Goal: Information Seeking & Learning: Learn about a topic

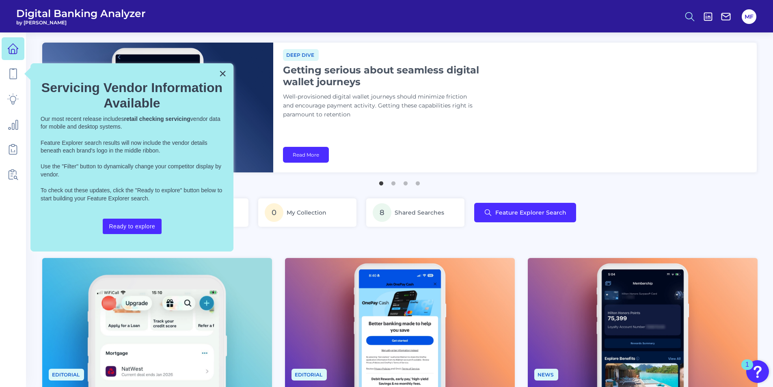
click at [693, 13] on icon at bounding box center [689, 16] width 11 height 11
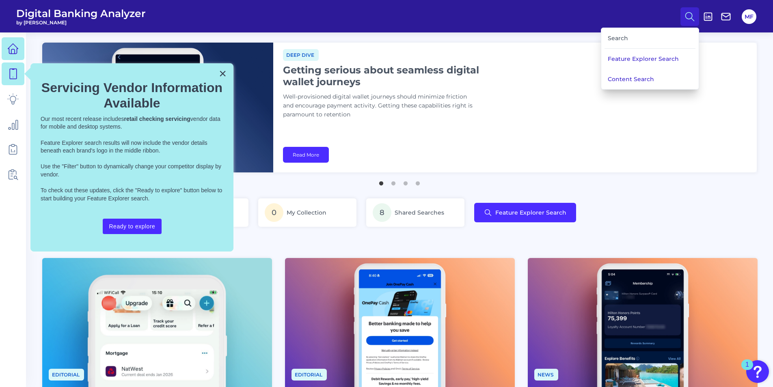
click at [14, 71] on icon at bounding box center [12, 73] width 11 height 11
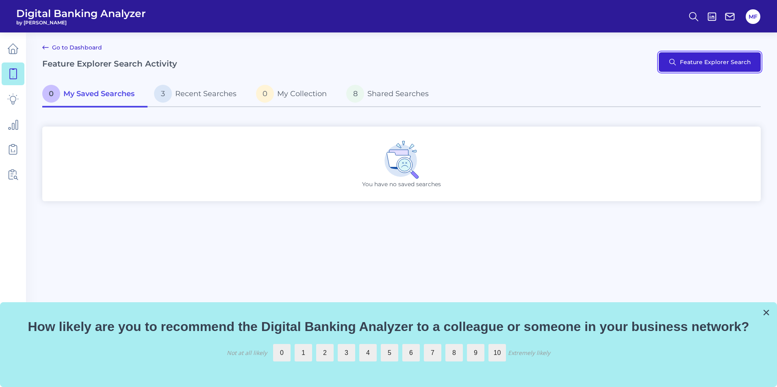
click at [699, 61] on button "Feature Explorer Search" at bounding box center [709, 61] width 102 height 19
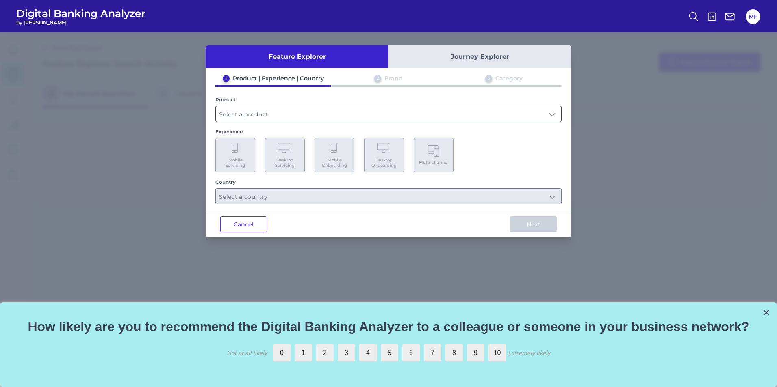
click at [293, 113] on input "text" at bounding box center [388, 113] width 345 height 15
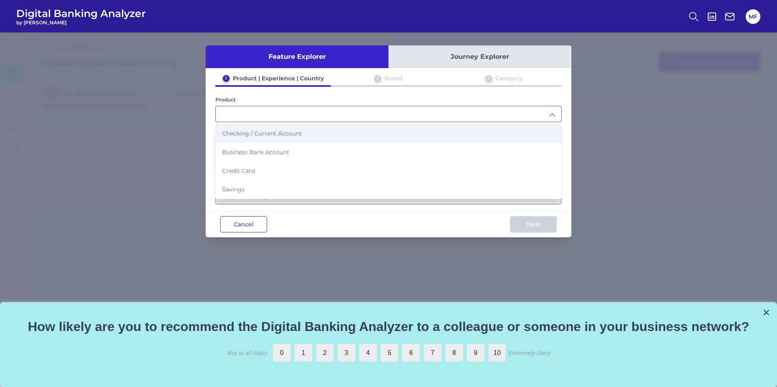
click at [302, 132] on li "Checking / Current Account" at bounding box center [388, 133] width 345 height 19
type input "Checking / Current Account"
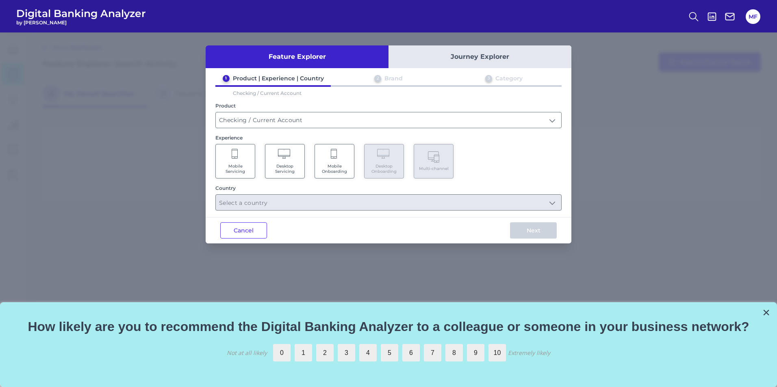
click at [341, 154] on Onboarding "Mobile Onboarding" at bounding box center [334, 161] width 40 height 35
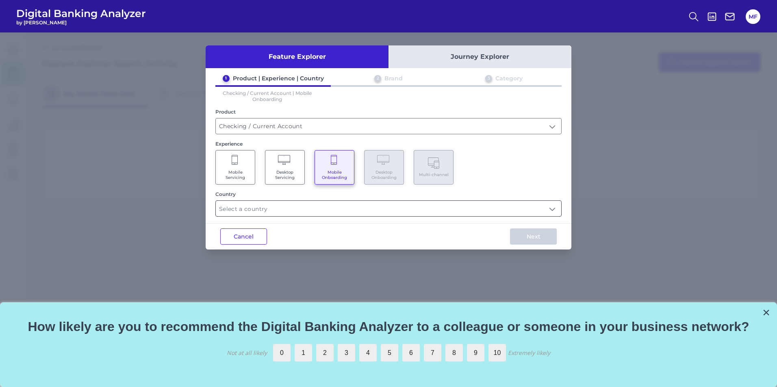
click at [334, 213] on input "text" at bounding box center [388, 208] width 345 height 15
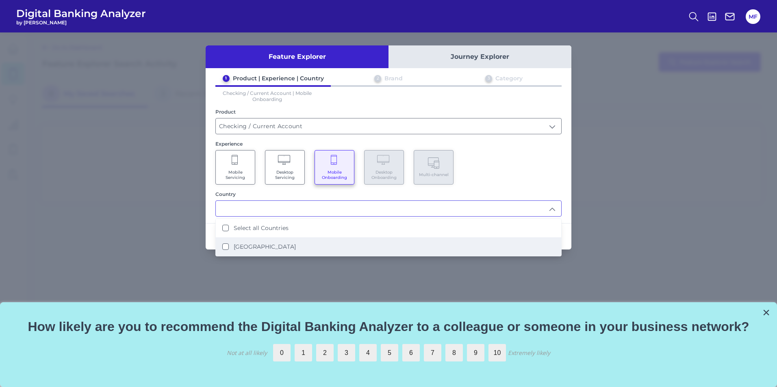
click at [289, 248] on li "[GEOGRAPHIC_DATA]" at bounding box center [388, 247] width 345 height 19
type input "Select all Countries"
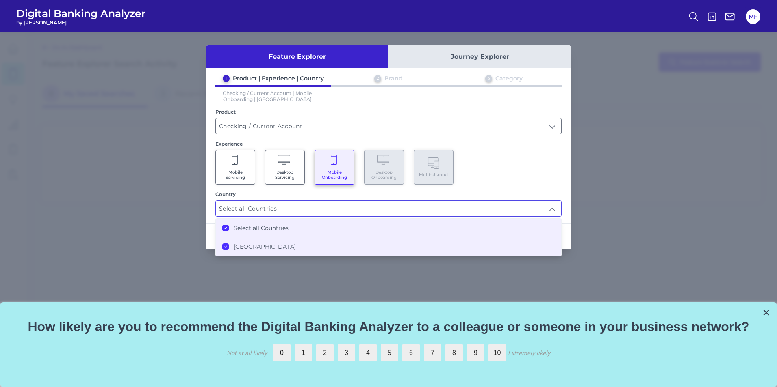
click at [539, 165] on div "Mobile Servicing Desktop Servicing Mobile Onboarding Desktop Onboarding Multi-c…" at bounding box center [388, 167] width 346 height 35
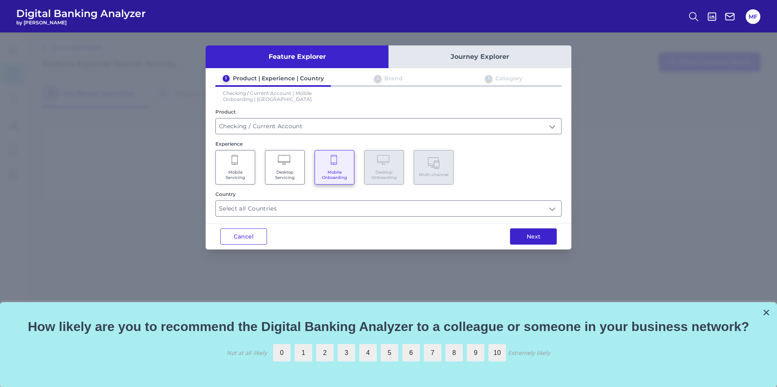
click at [527, 240] on button "Next" at bounding box center [533, 237] width 47 height 16
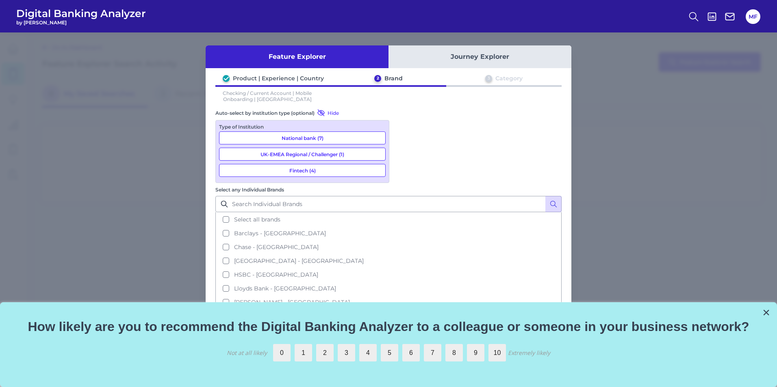
click at [341, 136] on button "National bank (7)" at bounding box center [302, 138] width 167 height 13
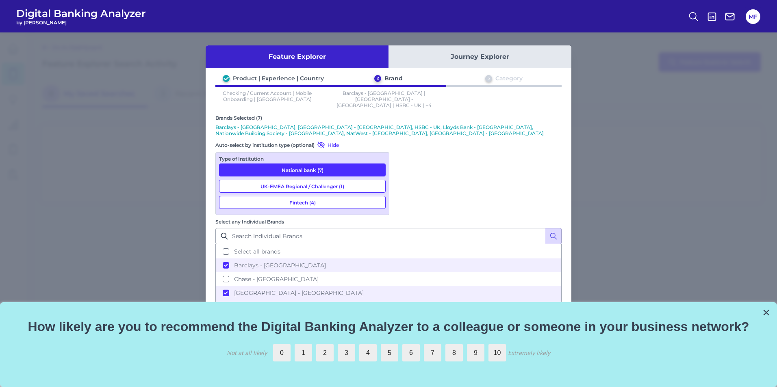
click at [317, 180] on button "UK-EMEA Regional / Challenger (1)" at bounding box center [302, 186] width 167 height 13
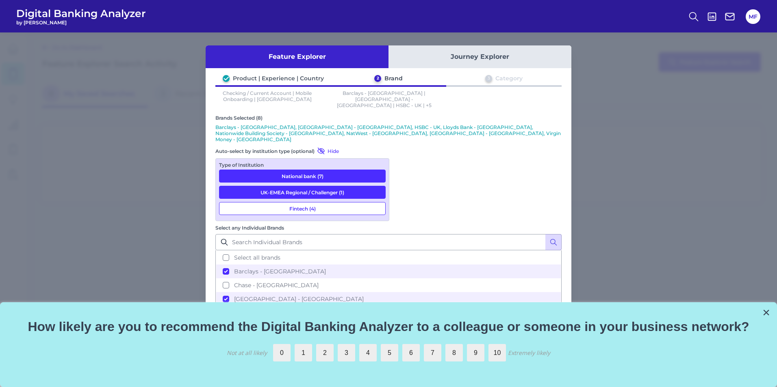
click at [324, 202] on button "Fintech (4)" at bounding box center [302, 208] width 167 height 13
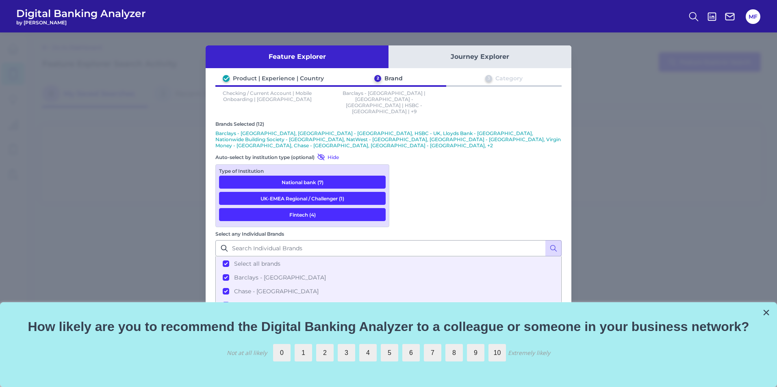
click at [528, 382] on button "Next" at bounding box center [533, 390] width 47 height 16
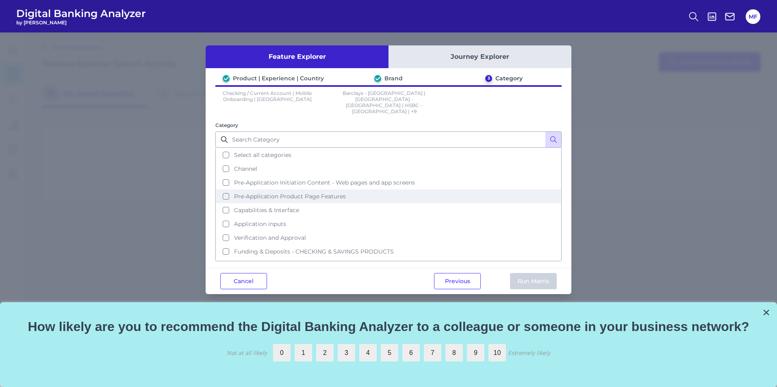
click at [281, 190] on button "Pre-Application Product Page Features" at bounding box center [388, 197] width 344 height 14
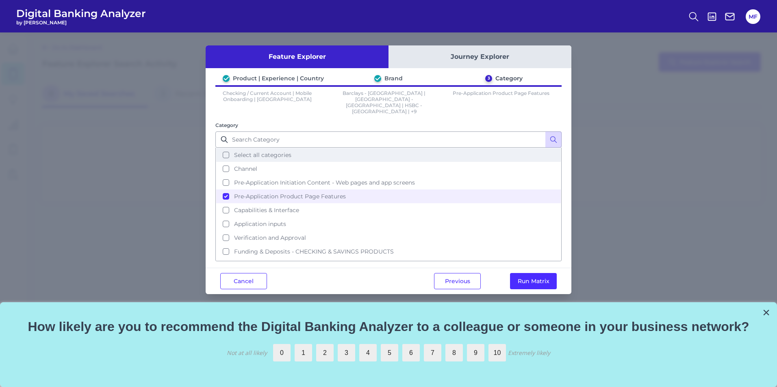
click at [245, 148] on button "Select all categories" at bounding box center [388, 155] width 344 height 14
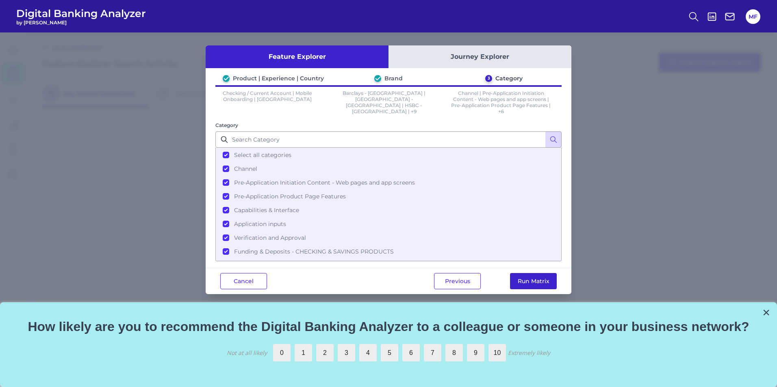
click at [523, 280] on button "Run Matrix" at bounding box center [533, 281] width 47 height 16
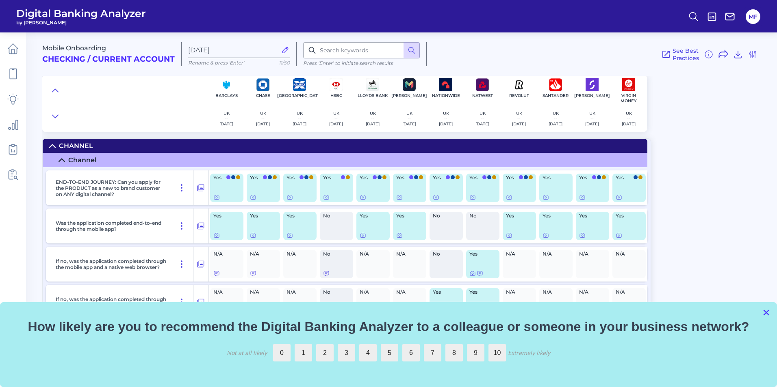
click at [766, 309] on button "×" at bounding box center [766, 312] width 8 height 13
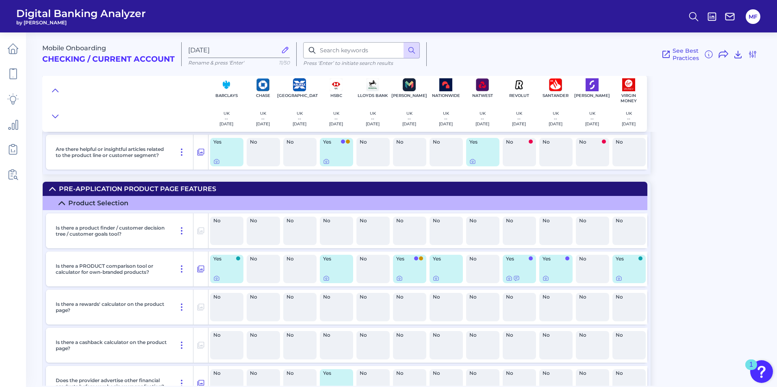
scroll to position [650, 0]
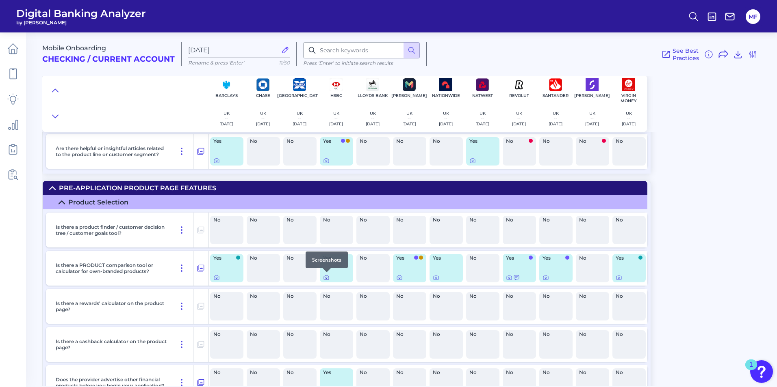
click at [326, 277] on icon at bounding box center [326, 278] width 2 height 2
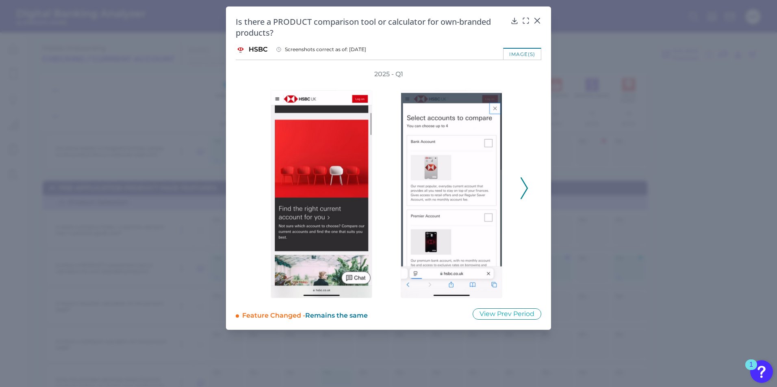
click at [518, 193] on div "2025 - Q1" at bounding box center [388, 184] width 279 height 229
click at [522, 196] on icon at bounding box center [523, 189] width 7 height 22
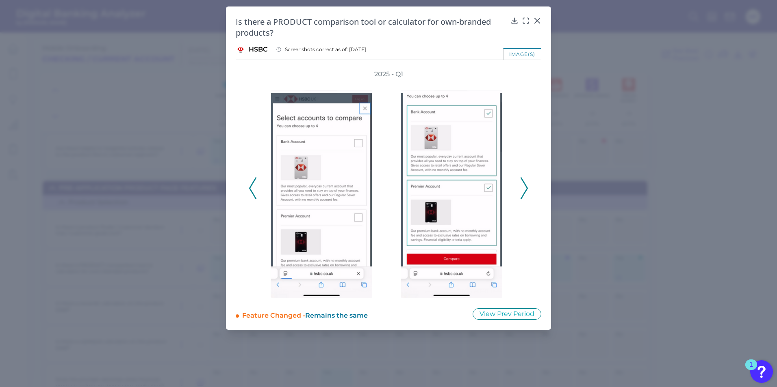
click at [522, 197] on polyline at bounding box center [524, 188] width 6 height 21
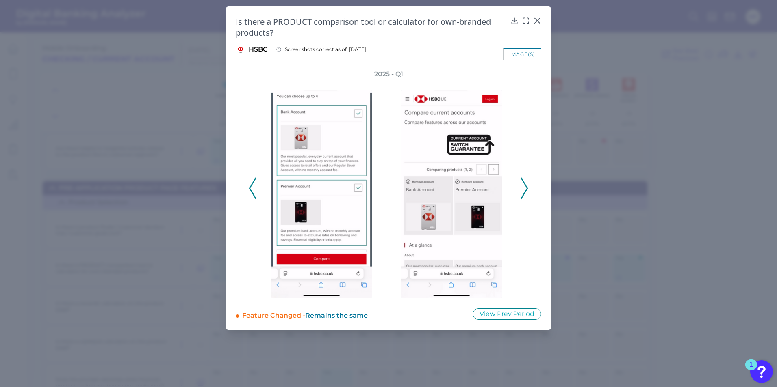
click at [251, 184] on icon at bounding box center [252, 189] width 7 height 22
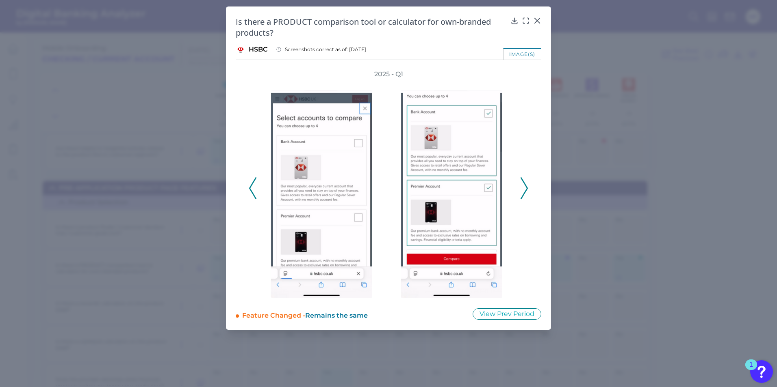
click at [252, 185] on icon at bounding box center [252, 189] width 7 height 22
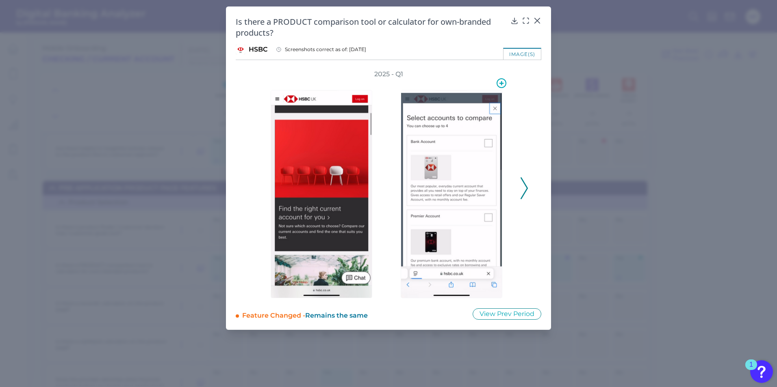
click at [437, 207] on img at bounding box center [451, 194] width 102 height 208
click at [526, 184] on icon at bounding box center [523, 189] width 7 height 22
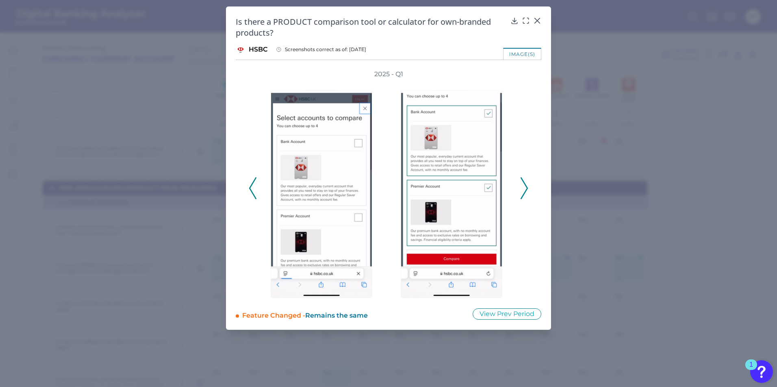
click at [520, 187] on div "2025 - Q1" at bounding box center [388, 184] width 279 height 229
click at [524, 190] on icon at bounding box center [523, 189] width 7 height 22
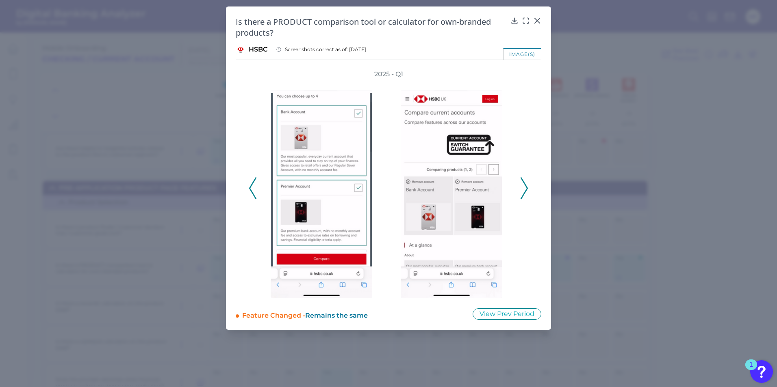
click at [524, 193] on polyline at bounding box center [524, 188] width 6 height 21
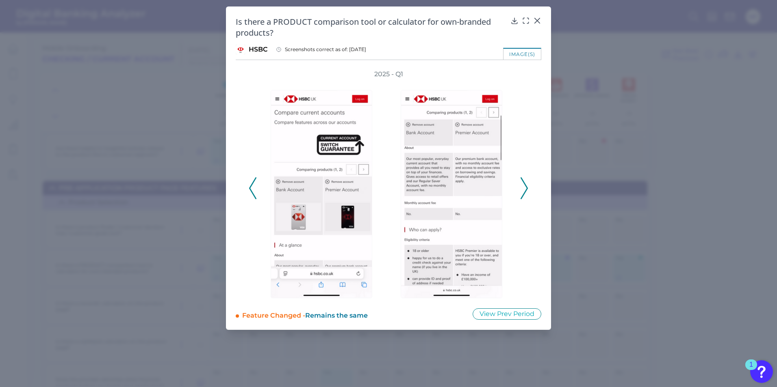
click at [524, 193] on polyline at bounding box center [524, 188] width 6 height 21
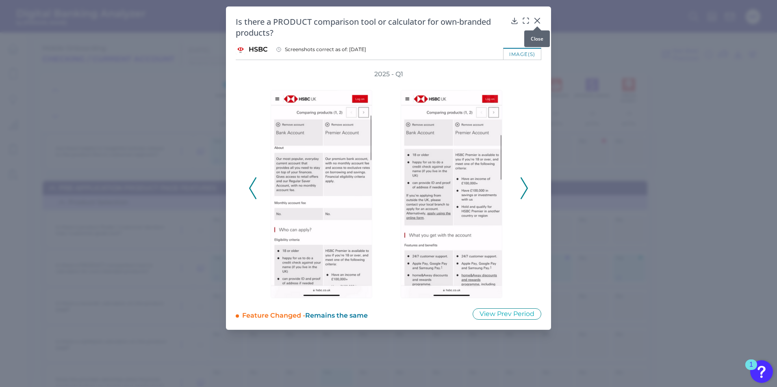
click at [539, 16] on div "Is there a PRODUCT comparison tool or calculator for own-branded products? HSBC…" at bounding box center [388, 168] width 325 height 324
click at [538, 19] on icon at bounding box center [537, 20] width 5 height 5
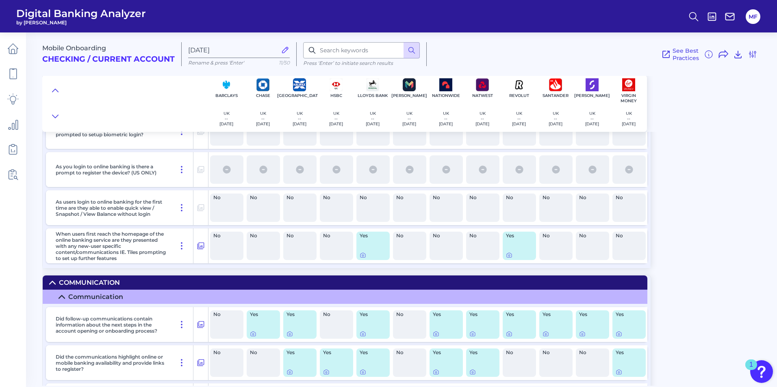
scroll to position [7342, 0]
